Goal: Task Accomplishment & Management: Manage account settings

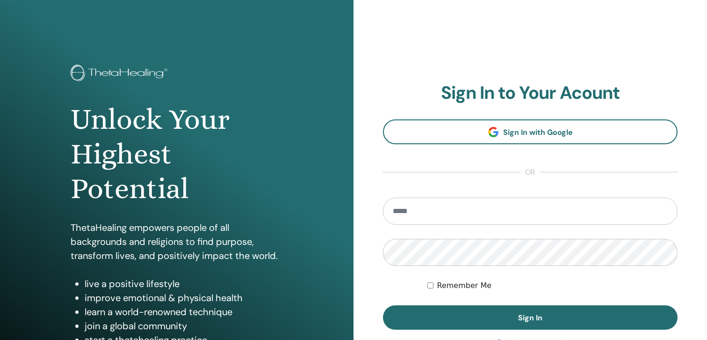
click at [437, 220] on input "email" at bounding box center [530, 210] width 295 height 27
drag, startPoint x: 503, startPoint y: 210, endPoint x: 354, endPoint y: 208, distance: 149.2
click at [354, 208] on div "**********" at bounding box center [531, 224] width 354 height 449
type input "**********"
click at [445, 283] on label "Remember Me" at bounding box center [464, 285] width 55 height 11
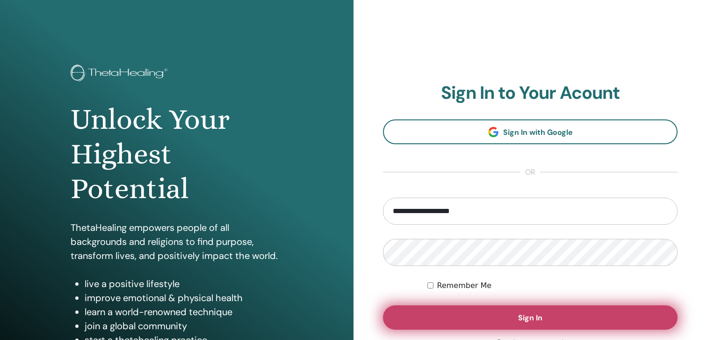
click at [456, 312] on button "Sign In" at bounding box center [530, 317] width 295 height 24
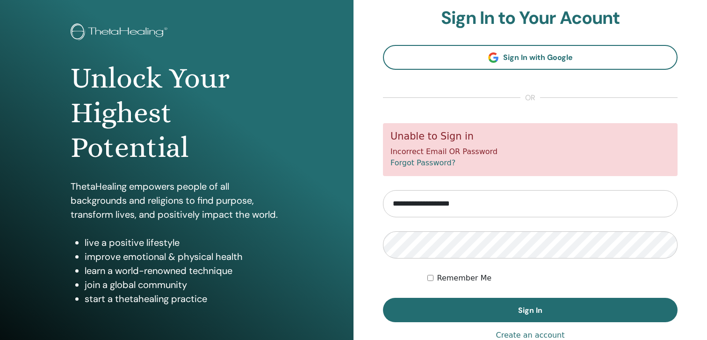
scroll to position [51, 0]
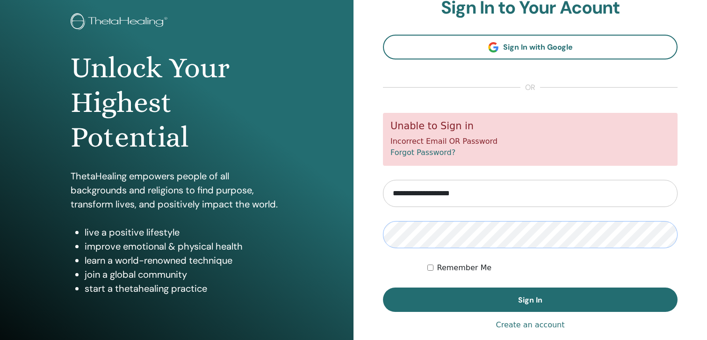
click at [383, 287] on button "Sign In" at bounding box center [530, 299] width 295 height 24
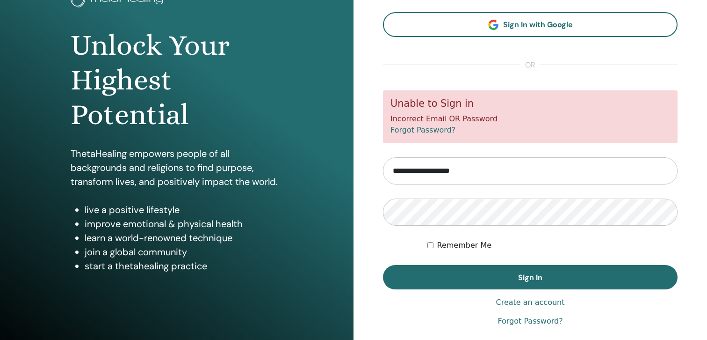
scroll to position [78, 0]
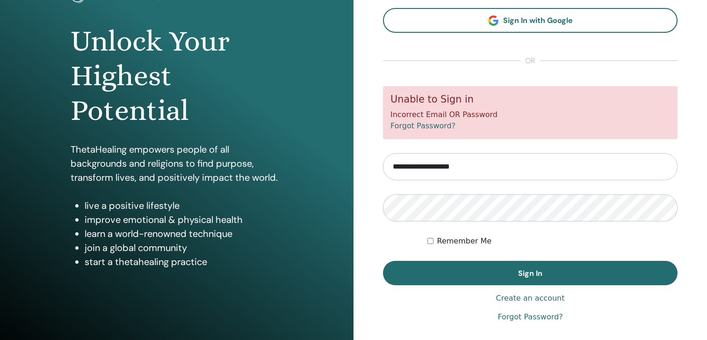
click at [533, 316] on link "Forgot Password?" at bounding box center [530, 316] width 65 height 11
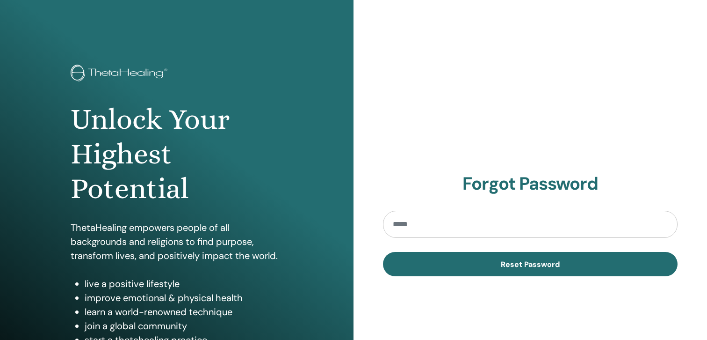
click at [407, 230] on input "email" at bounding box center [530, 224] width 295 height 27
type input "**********"
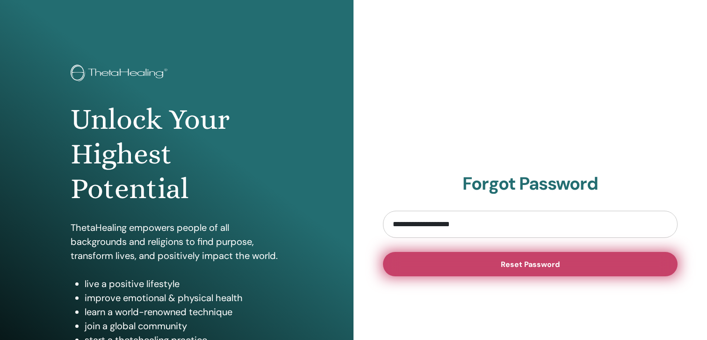
click at [462, 265] on button "Reset Password" at bounding box center [530, 264] width 295 height 24
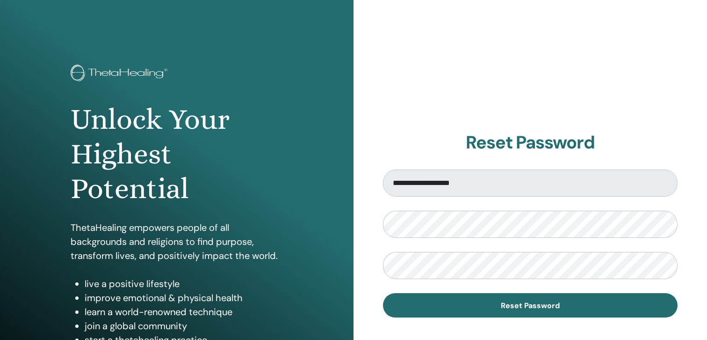
click at [451, 280] on form "**********" at bounding box center [530, 243] width 295 height 148
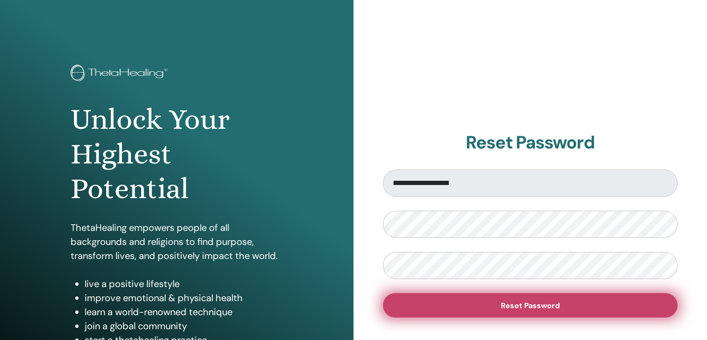
click at [475, 311] on button "Reset Password" at bounding box center [530, 305] width 295 height 24
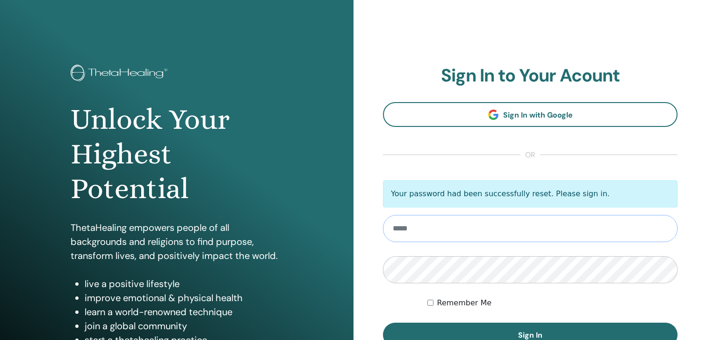
click at [532, 225] on input "email" at bounding box center [530, 228] width 295 height 27
type input "**********"
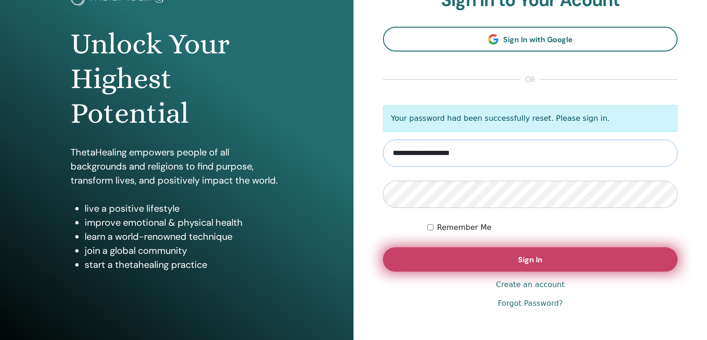
scroll to position [76, 0]
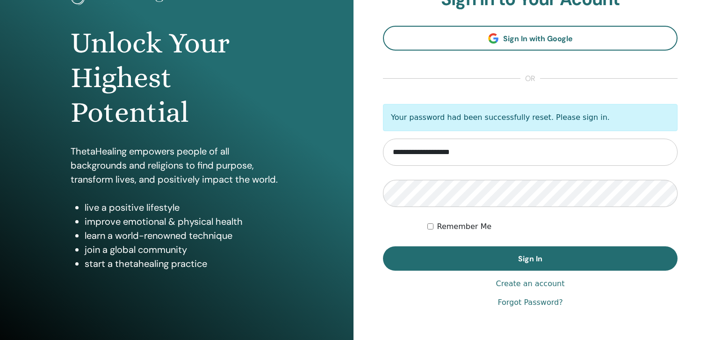
click at [452, 223] on label "Remember Me" at bounding box center [464, 226] width 55 height 11
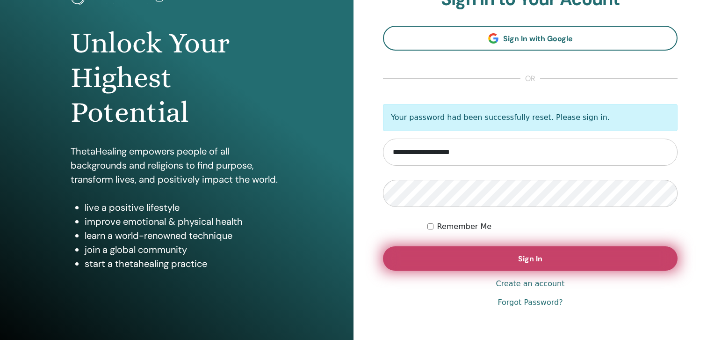
click at [452, 252] on button "Sign In" at bounding box center [530, 258] width 295 height 24
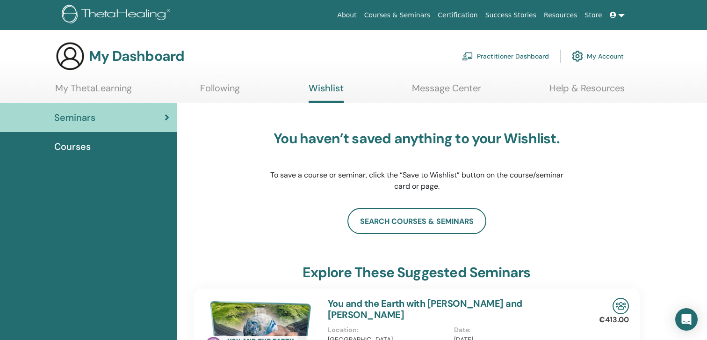
click at [412, 85] on link "Message Center" at bounding box center [446, 91] width 69 height 18
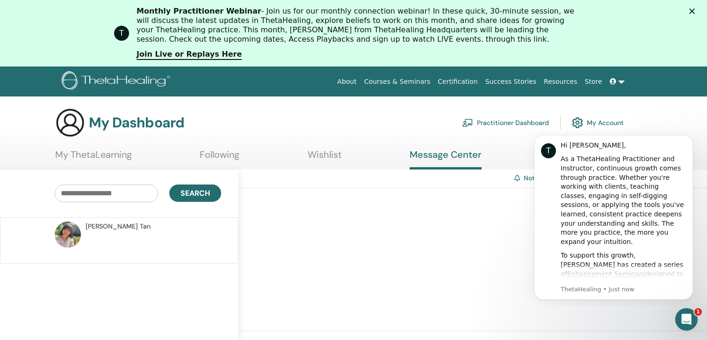
click at [107, 224] on span "Karin Tan" at bounding box center [118, 226] width 65 height 10
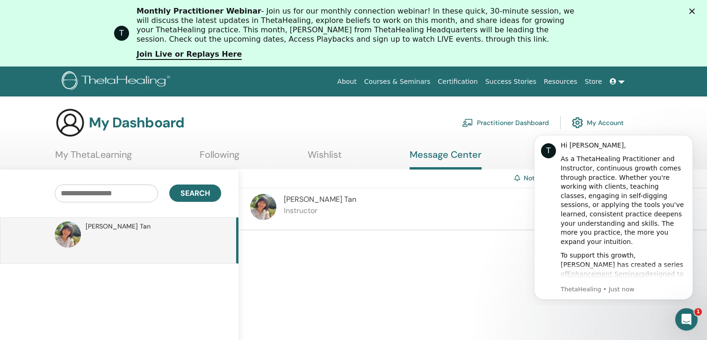
click at [365, 194] on div "Karin Tan Instructor" at bounding box center [473, 209] width 469 height 42
click at [126, 150] on link "My ThetaLearning" at bounding box center [93, 158] width 77 height 18
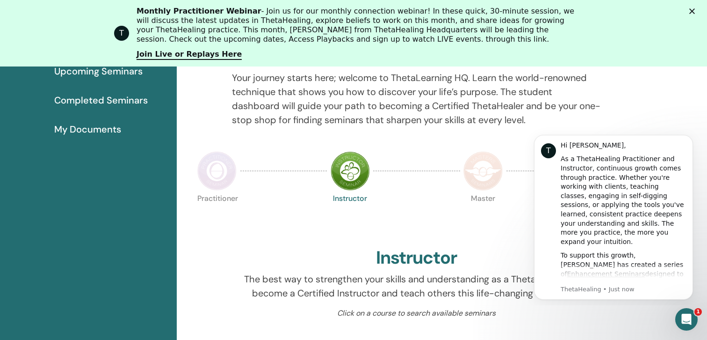
scroll to position [145, 0]
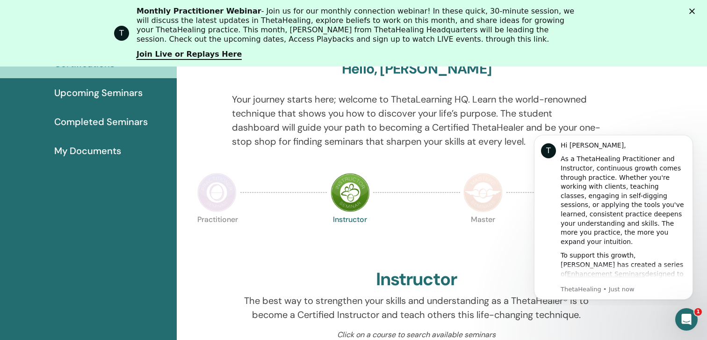
click at [92, 151] on span "My Documents" at bounding box center [87, 151] width 67 height 14
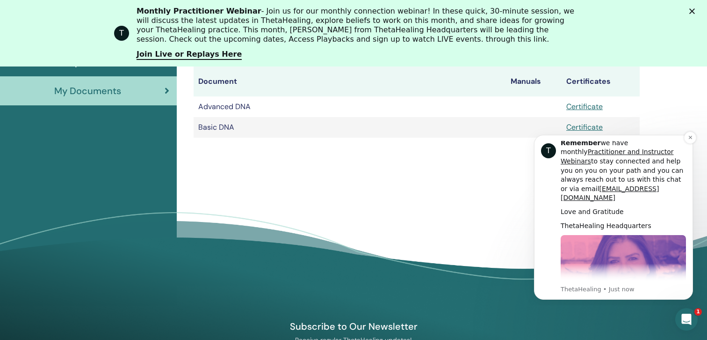
scroll to position [476, 0]
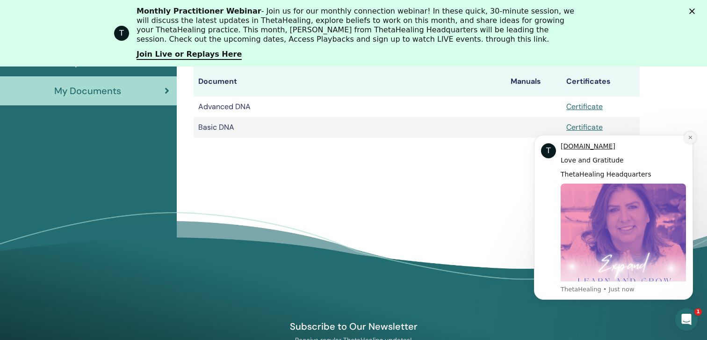
click at [690, 138] on icon "Dismiss notification" at bounding box center [690, 137] width 5 height 5
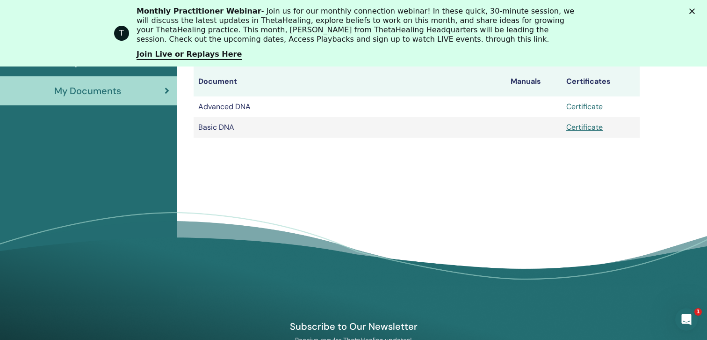
click at [600, 104] on link "Certificate" at bounding box center [585, 107] width 36 height 10
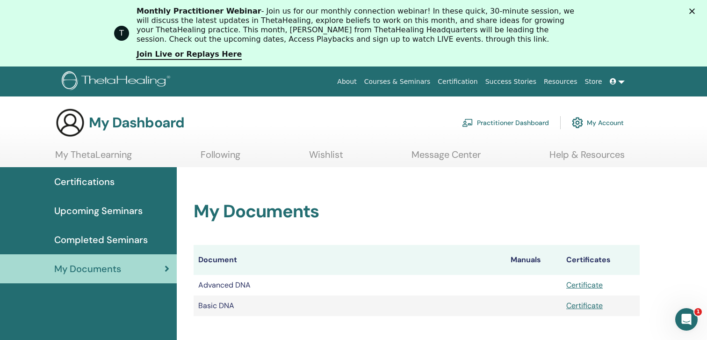
click at [430, 84] on link "Courses & Seminars" at bounding box center [398, 81] width 74 height 17
